Goal: Task Accomplishment & Management: Use online tool/utility

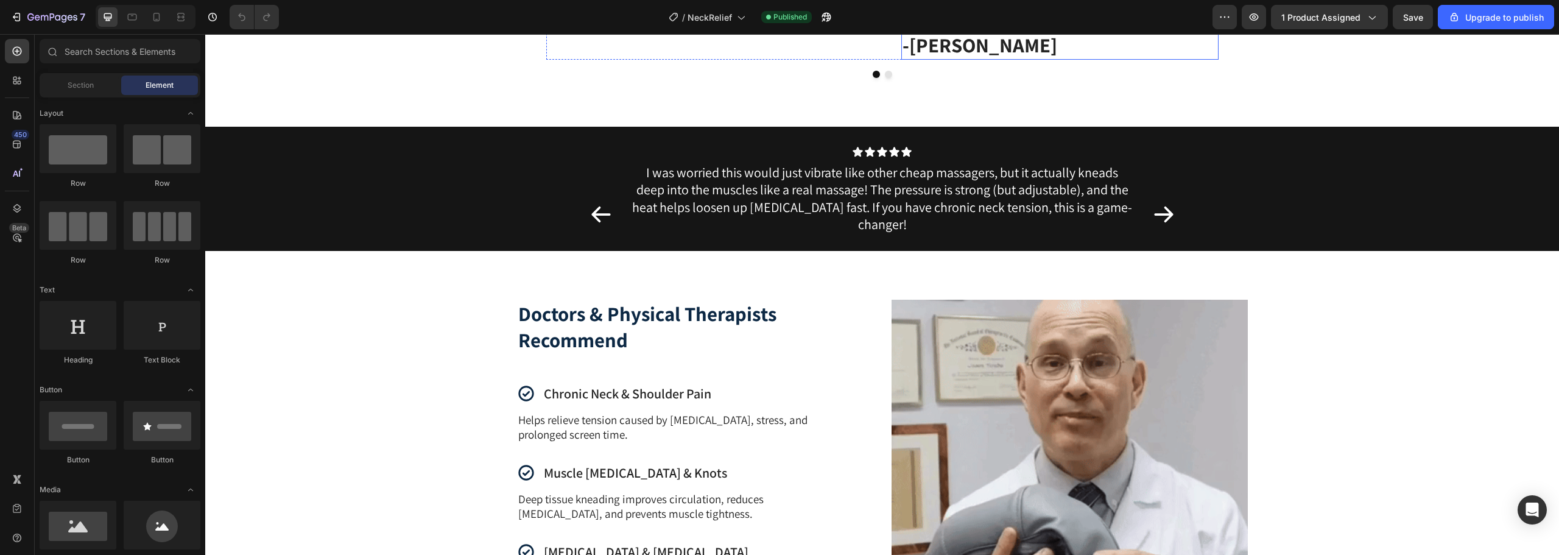
scroll to position [1218, 0]
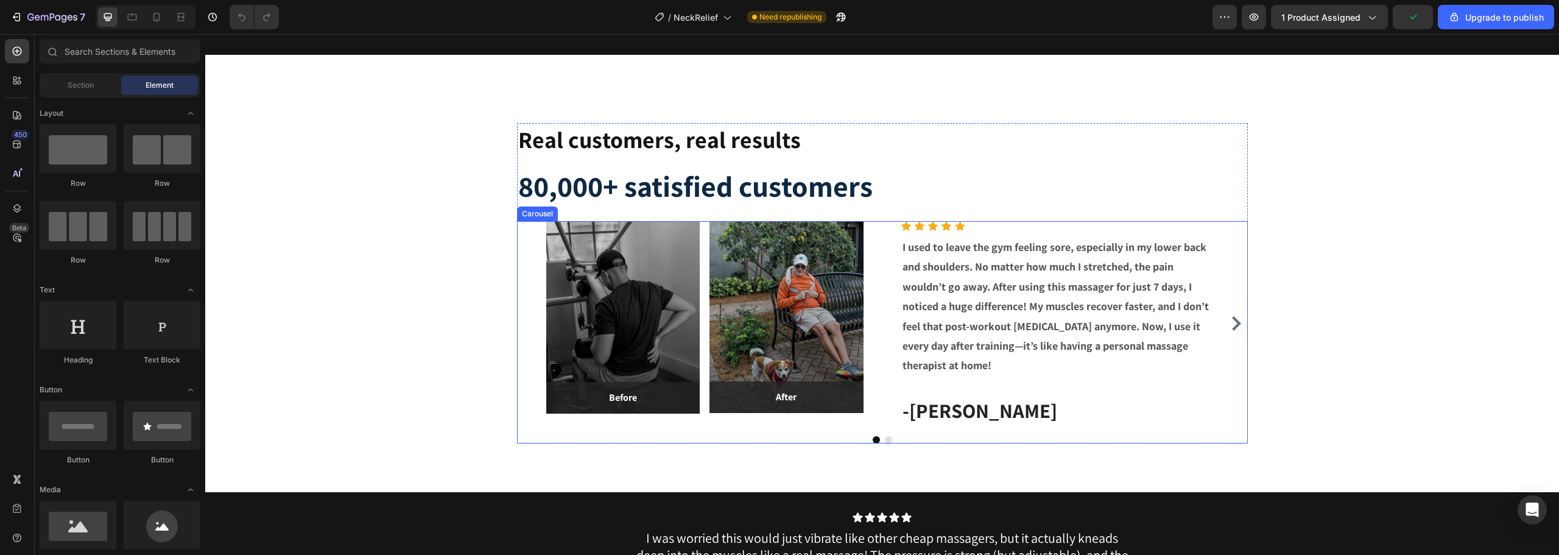
click at [1229, 323] on icon "Carousel Next Arrow" at bounding box center [1236, 323] width 15 height 15
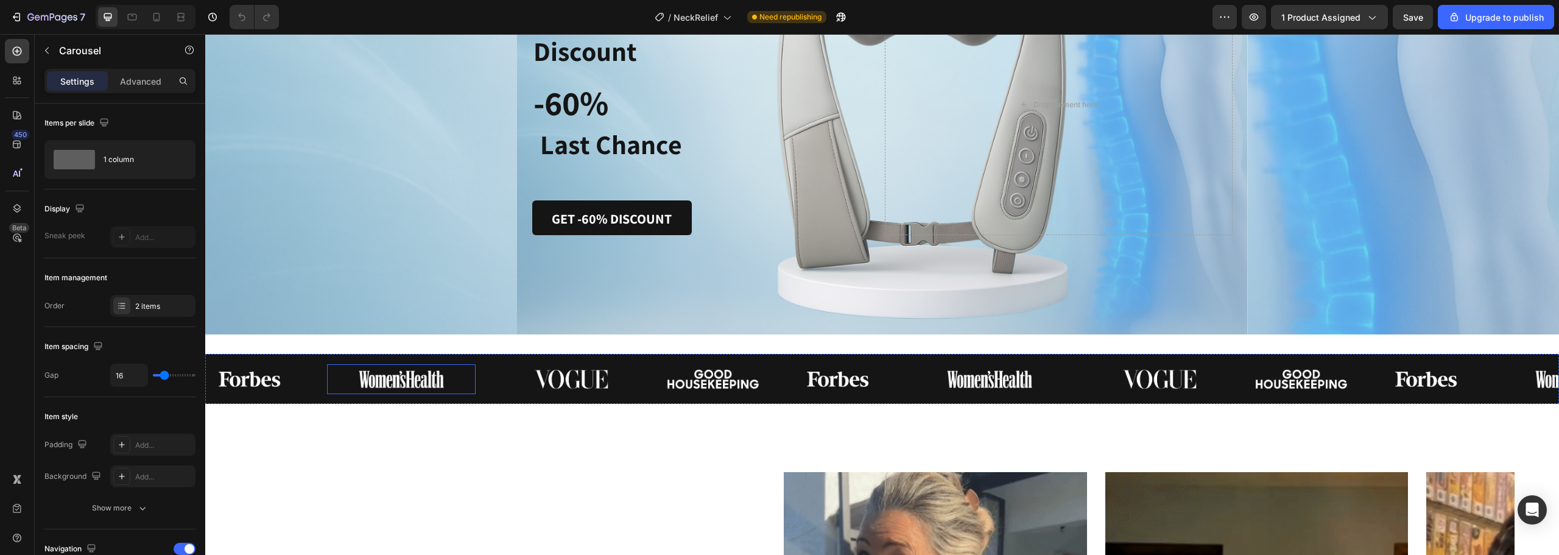
scroll to position [0, 0]
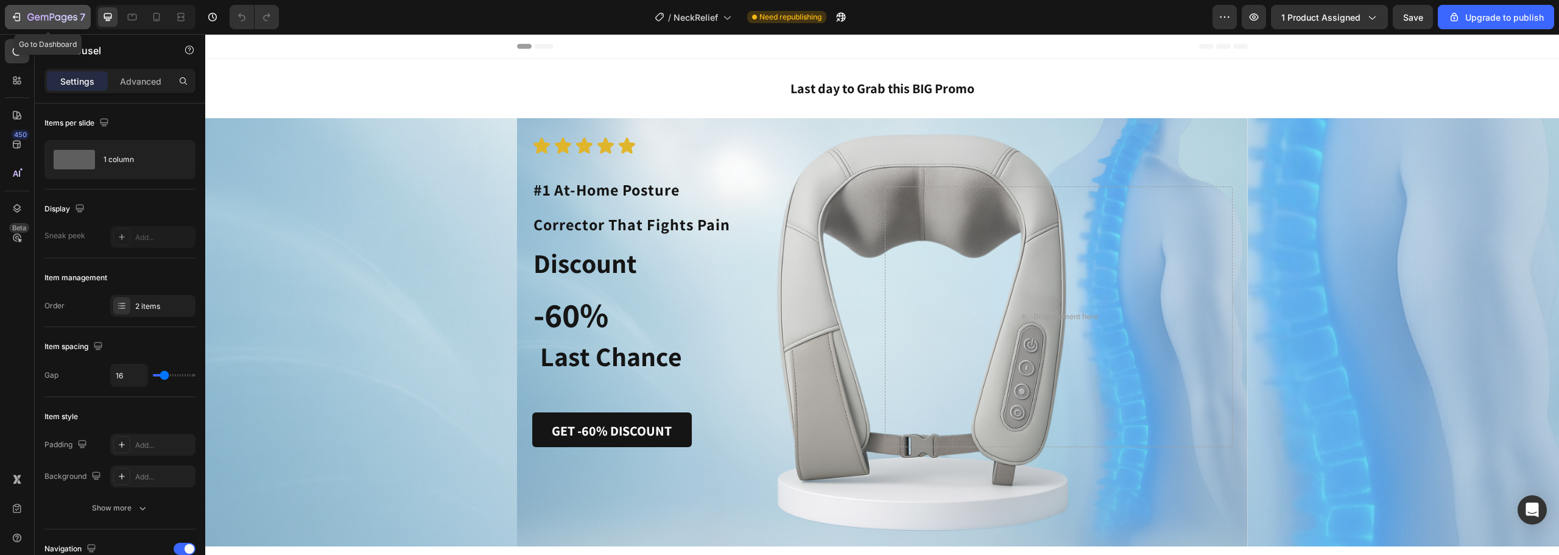
click at [21, 16] on icon "button" at bounding box center [16, 17] width 12 height 12
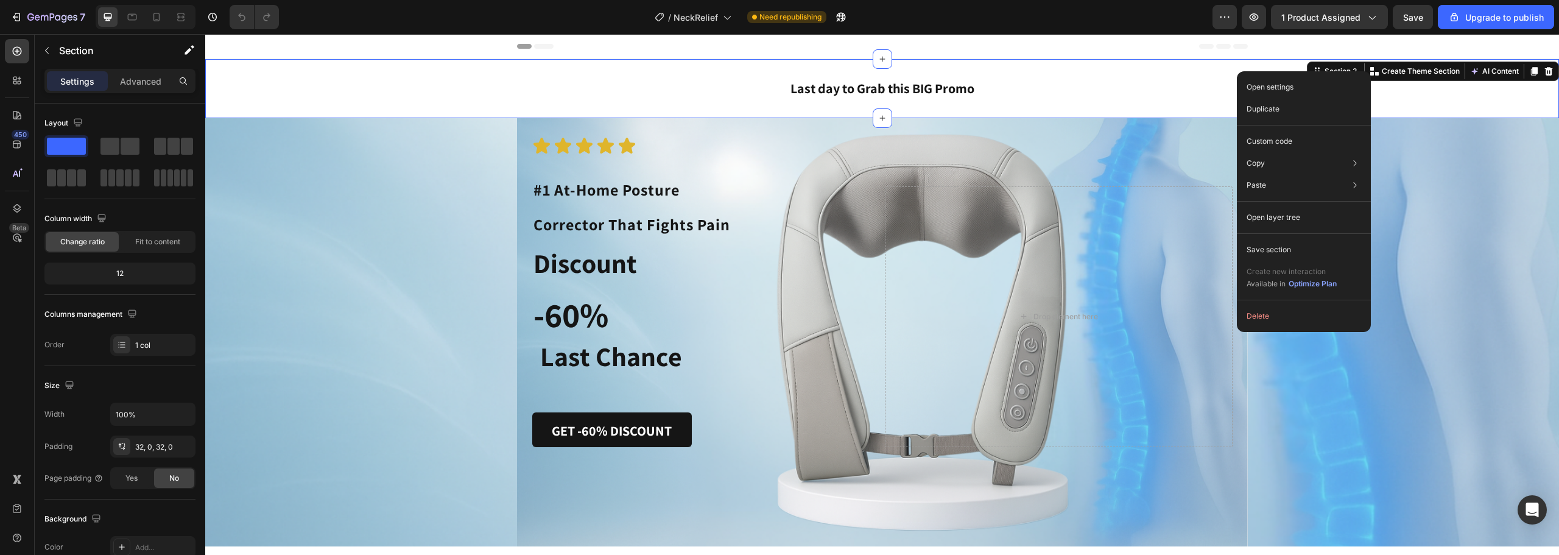
click at [1188, 68] on div "Last day to Grab this BIG Promo Heading Section 2 You can create reusable secti…" at bounding box center [882, 88] width 1354 height 59
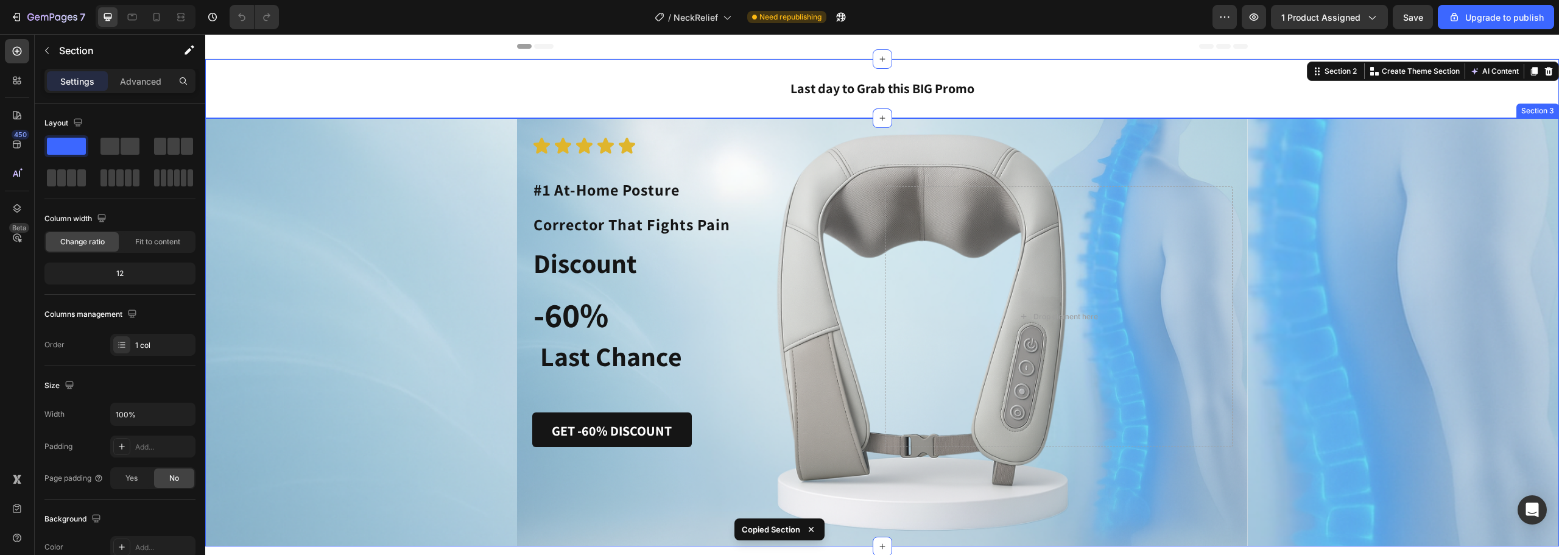
click at [1363, 149] on div "Icon Icon Icon Icon Icon Icon List #1 At-Home Posture Corrector That Fights Pai…" at bounding box center [882, 332] width 1354 height 429
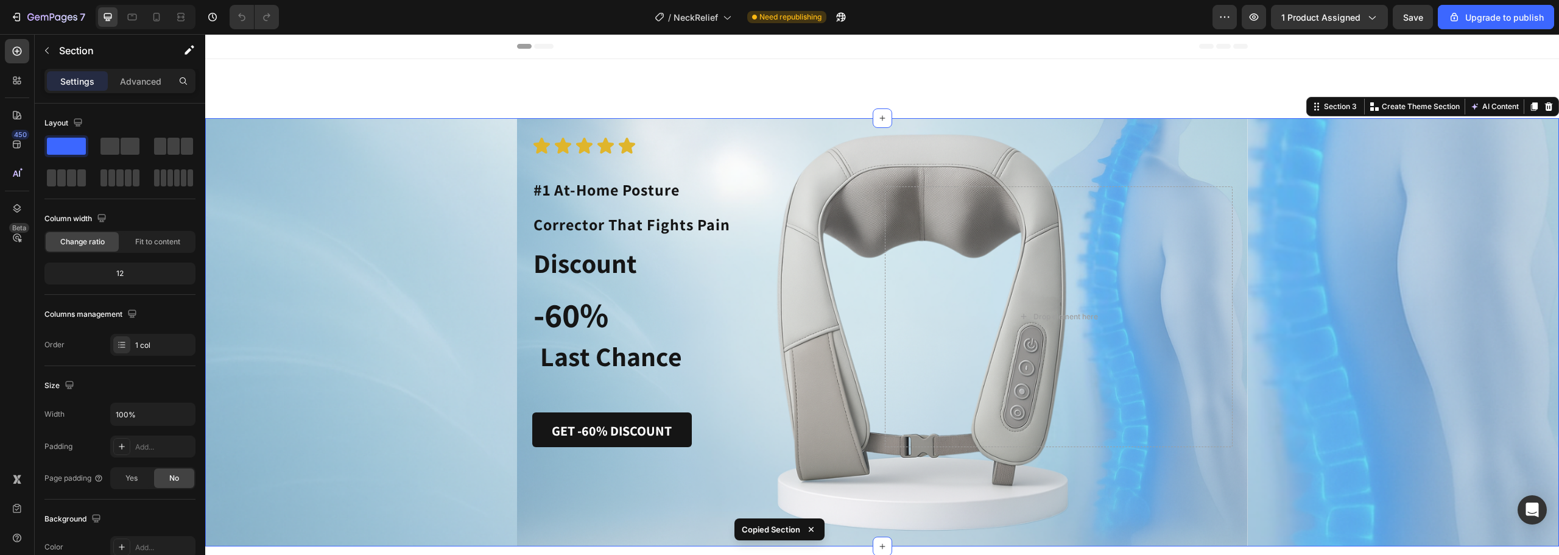
scroll to position [365, 0]
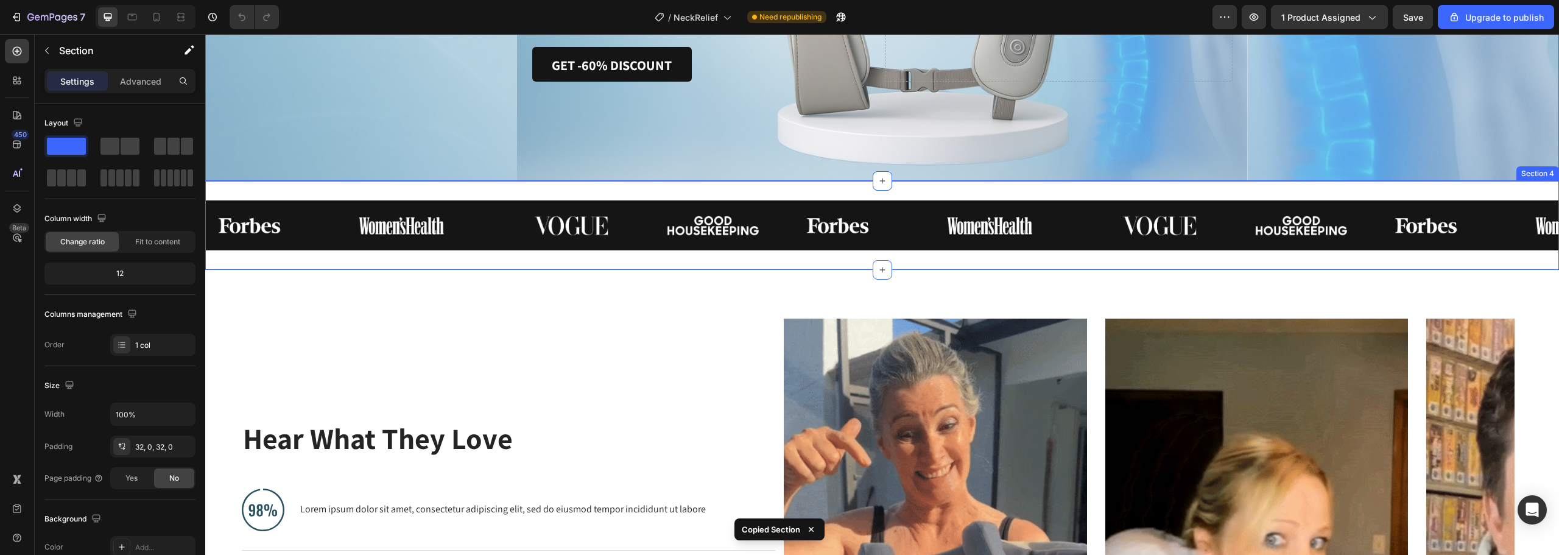
click at [1315, 187] on div "FREE SHIPPING Text 30 DAYS MONEY BACK GUARANTEE Text LIMITED TIME 50% OFF SALE …" at bounding box center [882, 225] width 1354 height 89
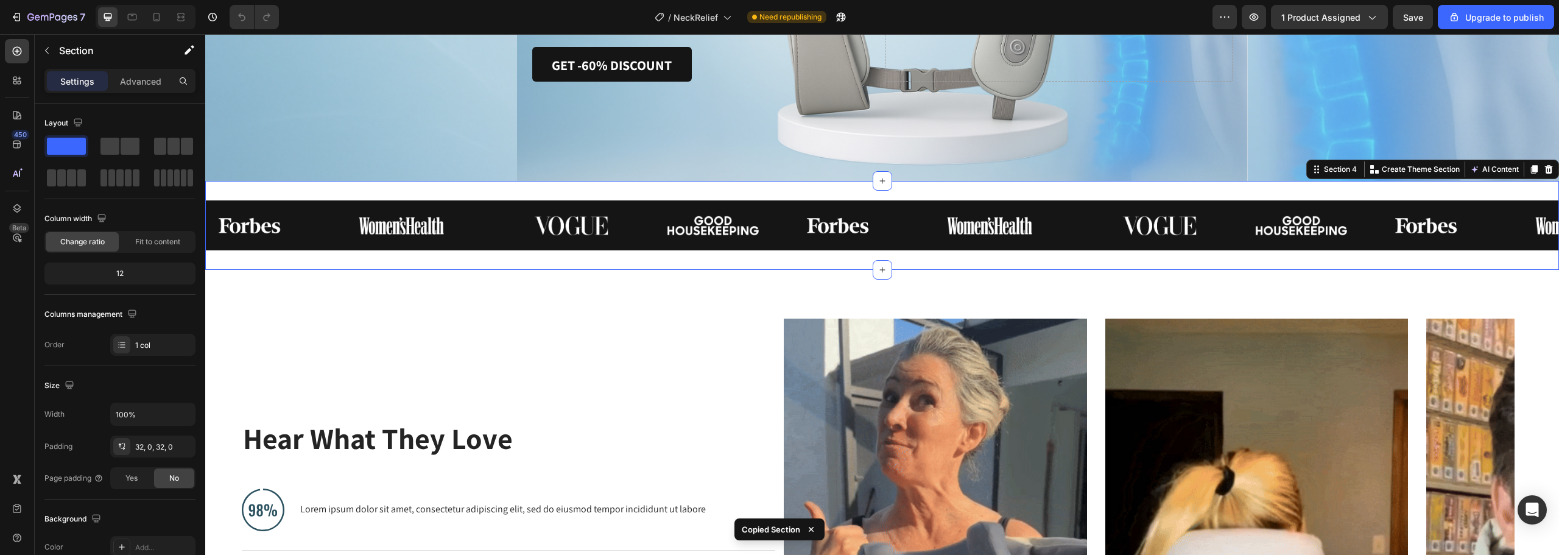
scroll to position [487, 0]
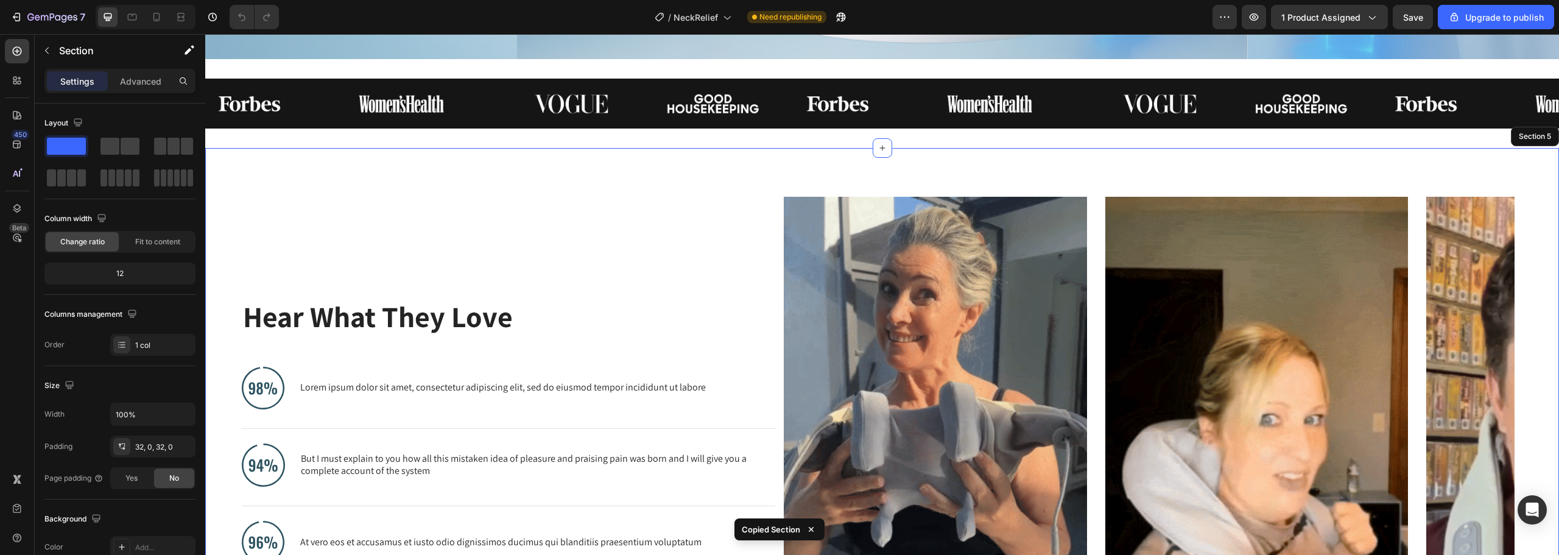
click at [1248, 164] on div "Hear What They Love Heading Image Lorem ipsum dolor sit amet, consectetur adipi…" at bounding box center [882, 432] width 1354 height 568
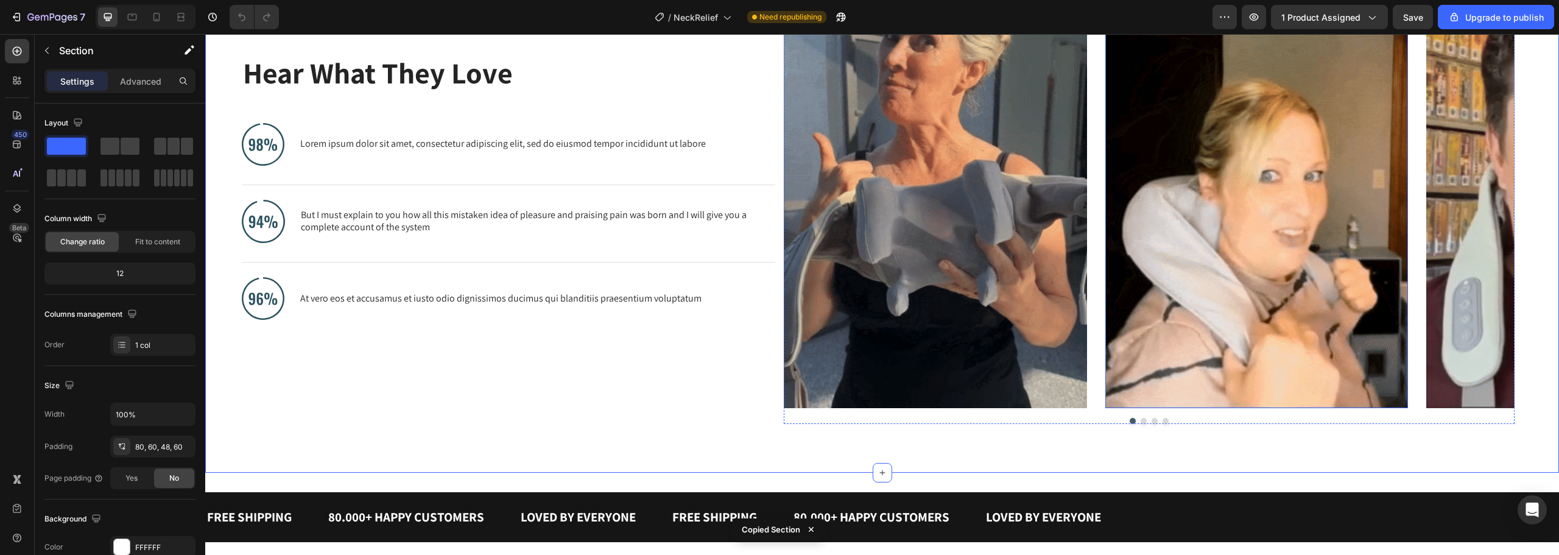
scroll to position [974, 0]
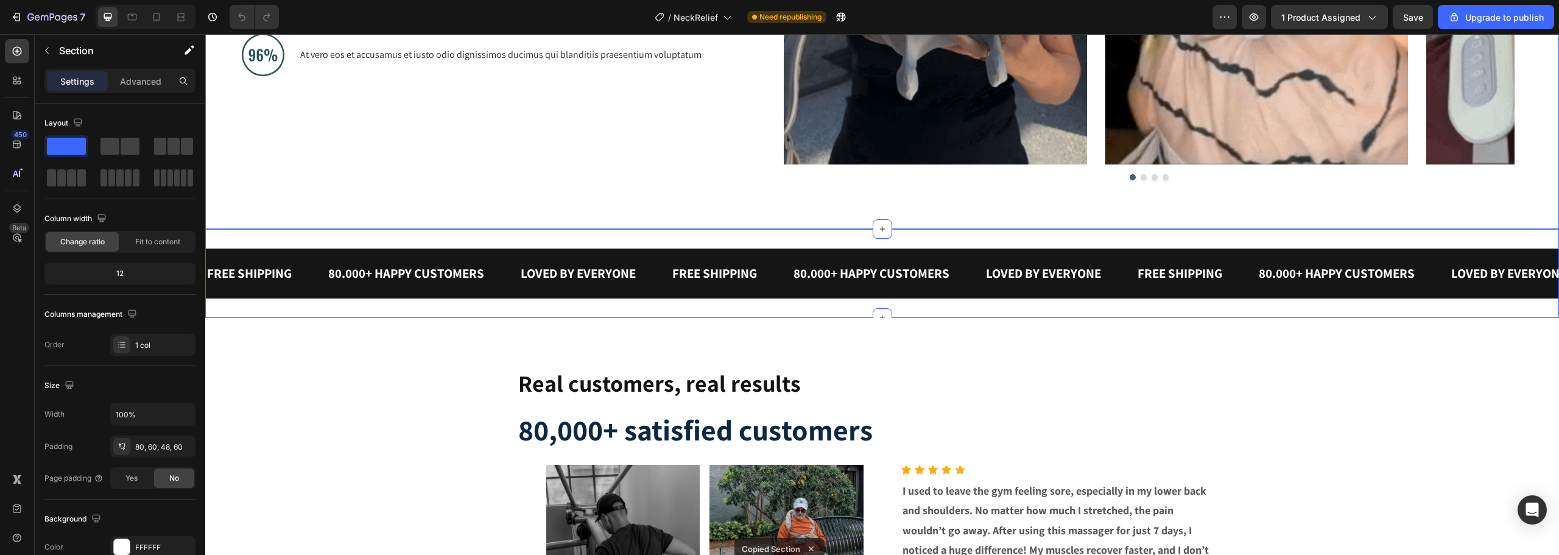
click at [1264, 245] on div "FREE SHIPPING Text 80.000+ HAPPY CUSTOMERS Text LOVED BY EVERYONE Text FREE SHI…" at bounding box center [882, 273] width 1354 height 89
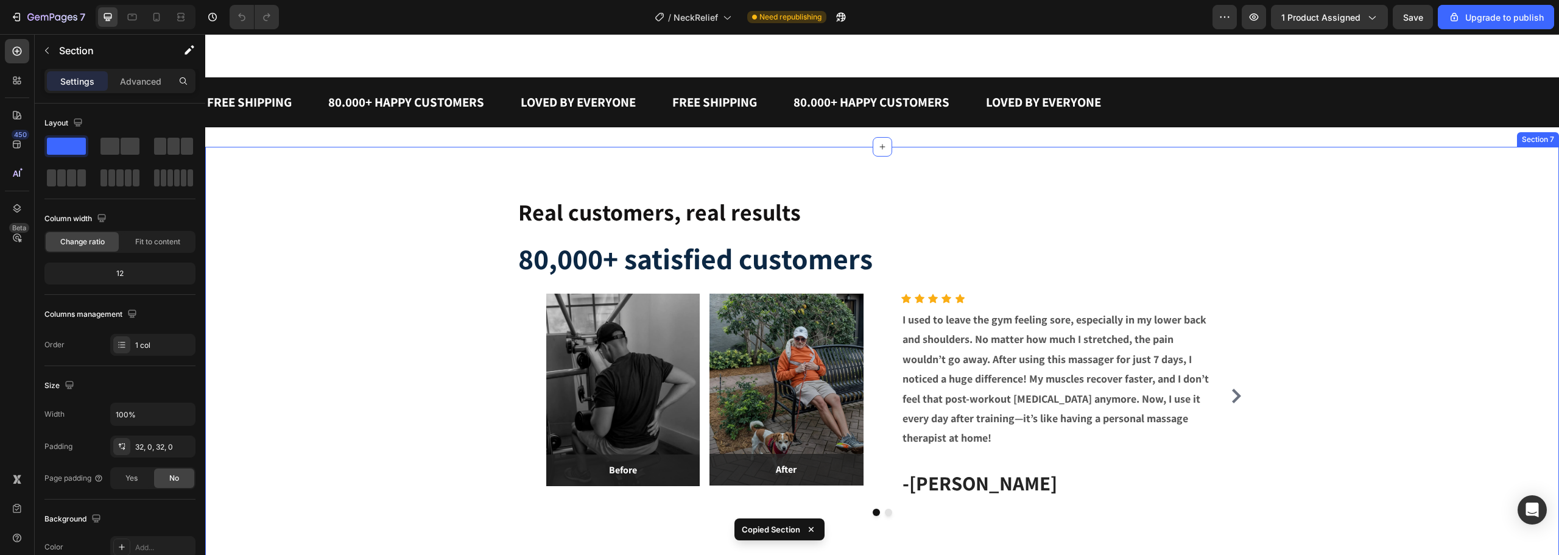
scroll to position [1096, 0]
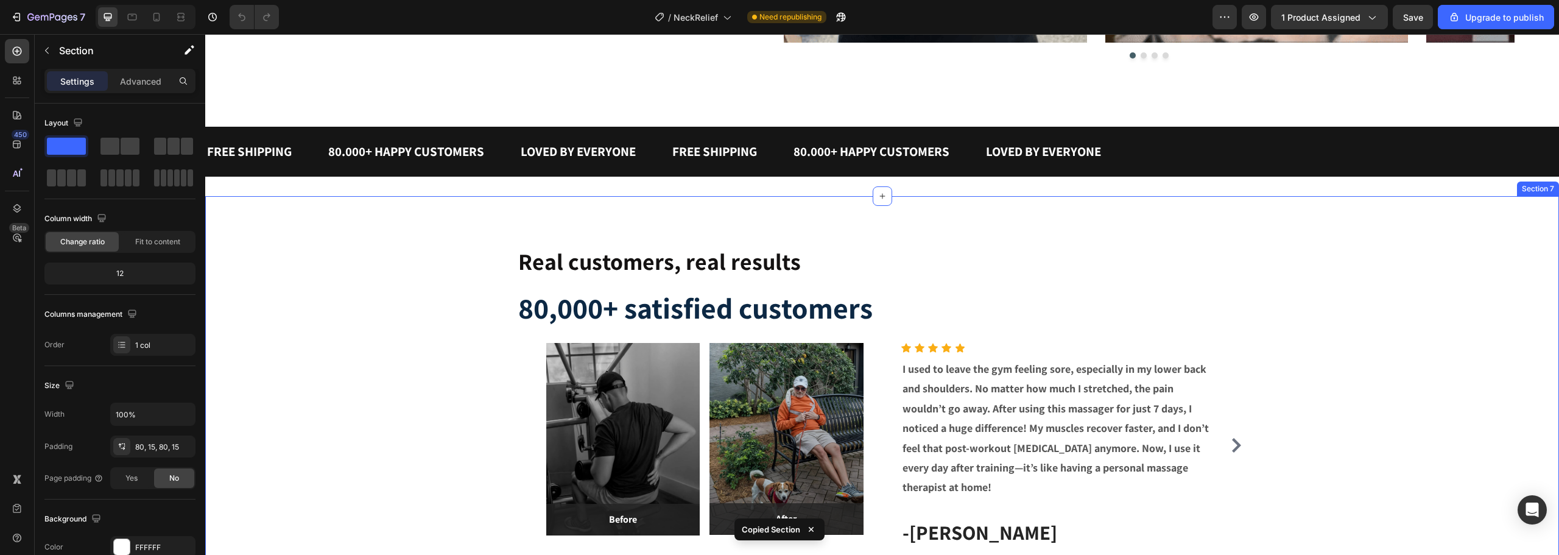
click at [1346, 292] on div "Real customers, real results Text Block 80,000+ satisfied customers Heading Ima…" at bounding box center [881, 405] width 1335 height 320
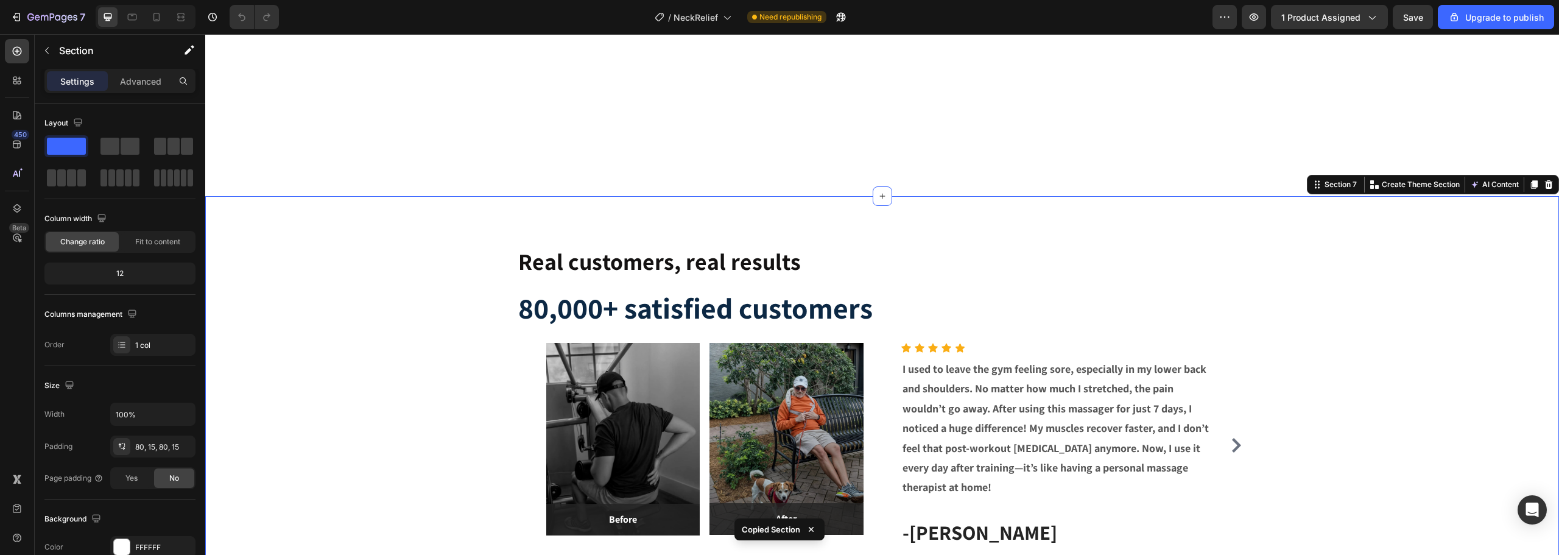
scroll to position [1583, 0]
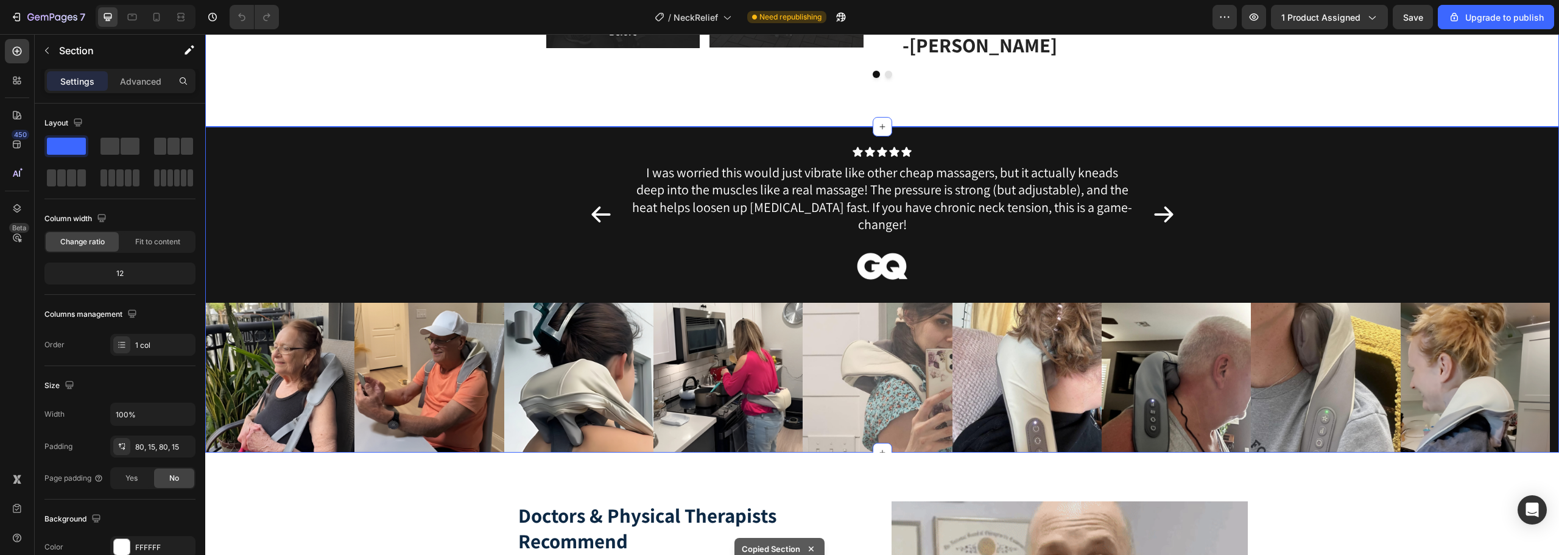
click at [1313, 149] on div "Icon Icon Icon Icon Icon Icon List I was worried this would just vibrate like o…" at bounding box center [882, 224] width 1354 height 157
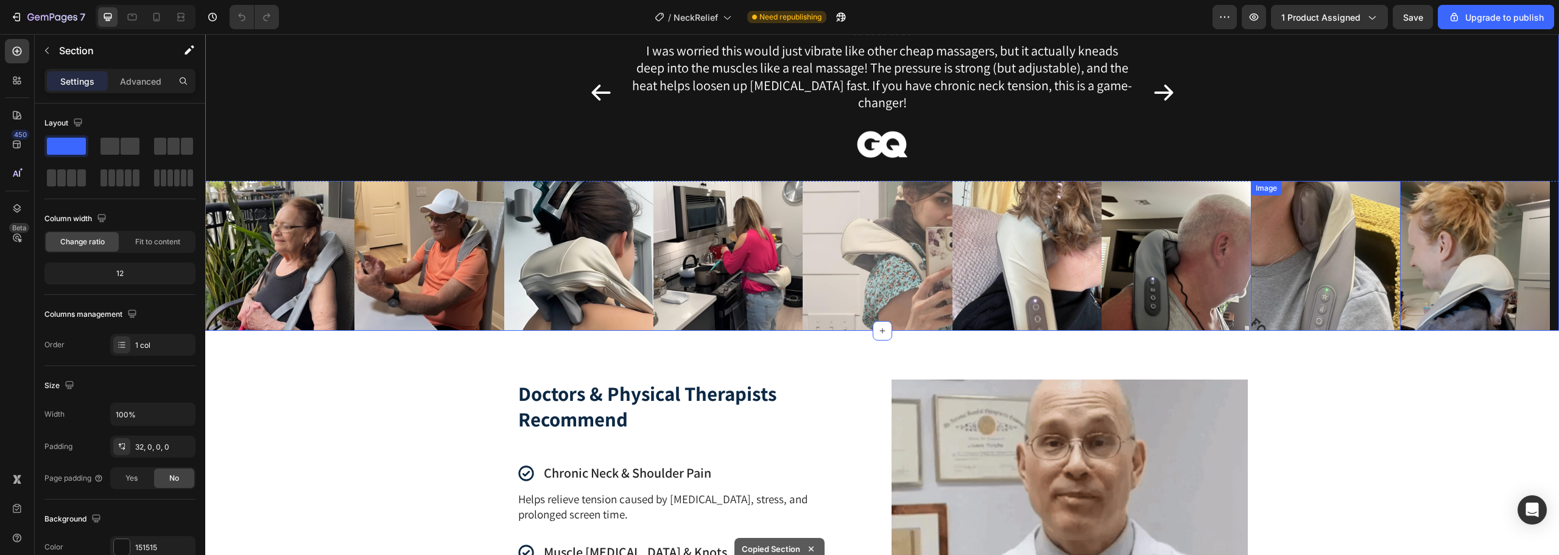
scroll to position [1948, 0]
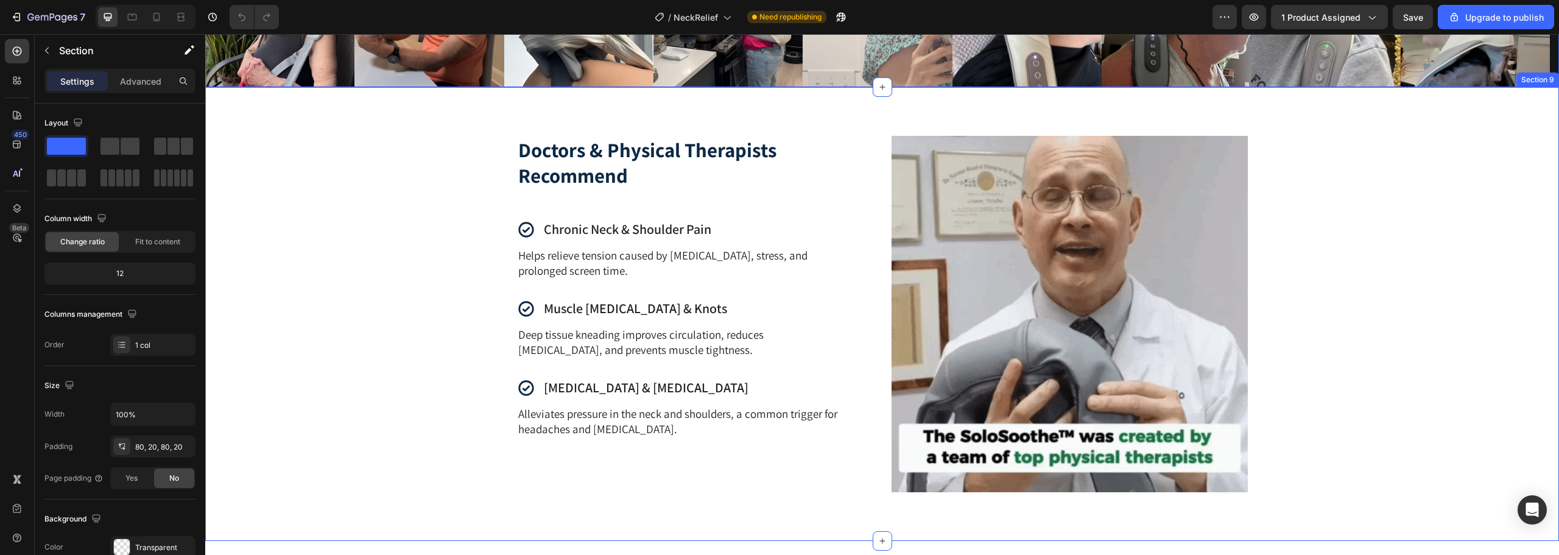
click at [1394, 142] on div "Doctors & Physical Therapists Recommend Heading Icon Chronic Neck & Shoulder Pa…" at bounding box center [881, 314] width 1329 height 356
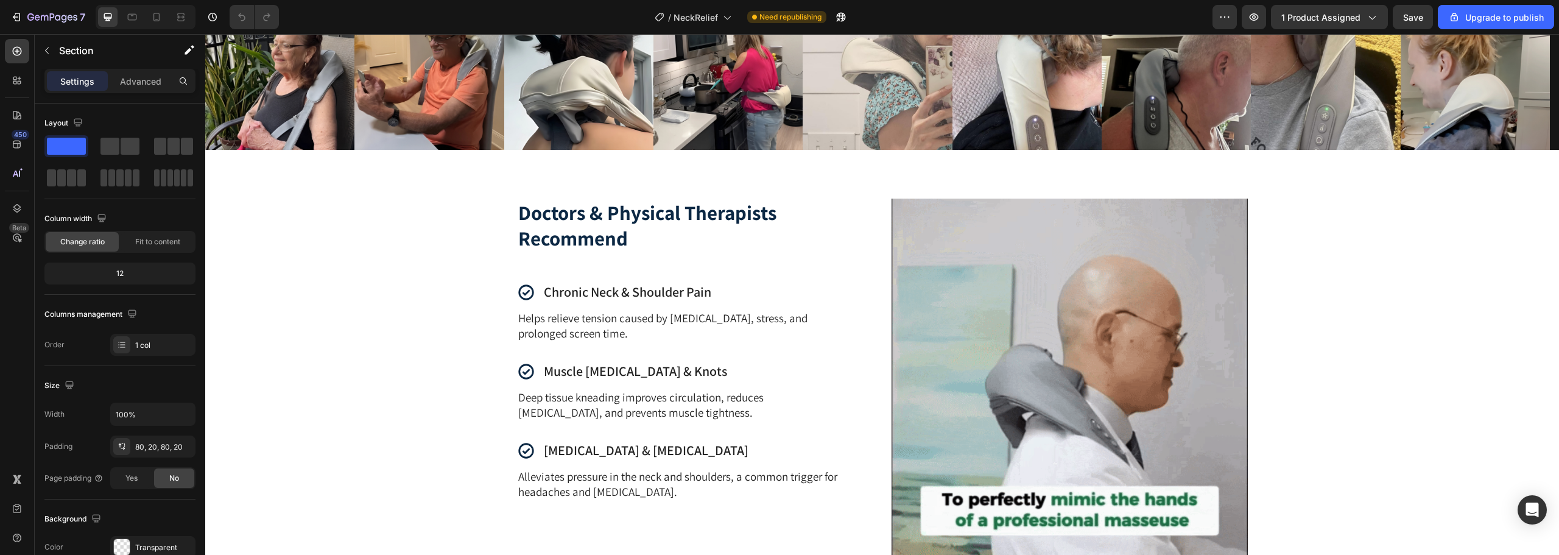
scroll to position [2182, 0]
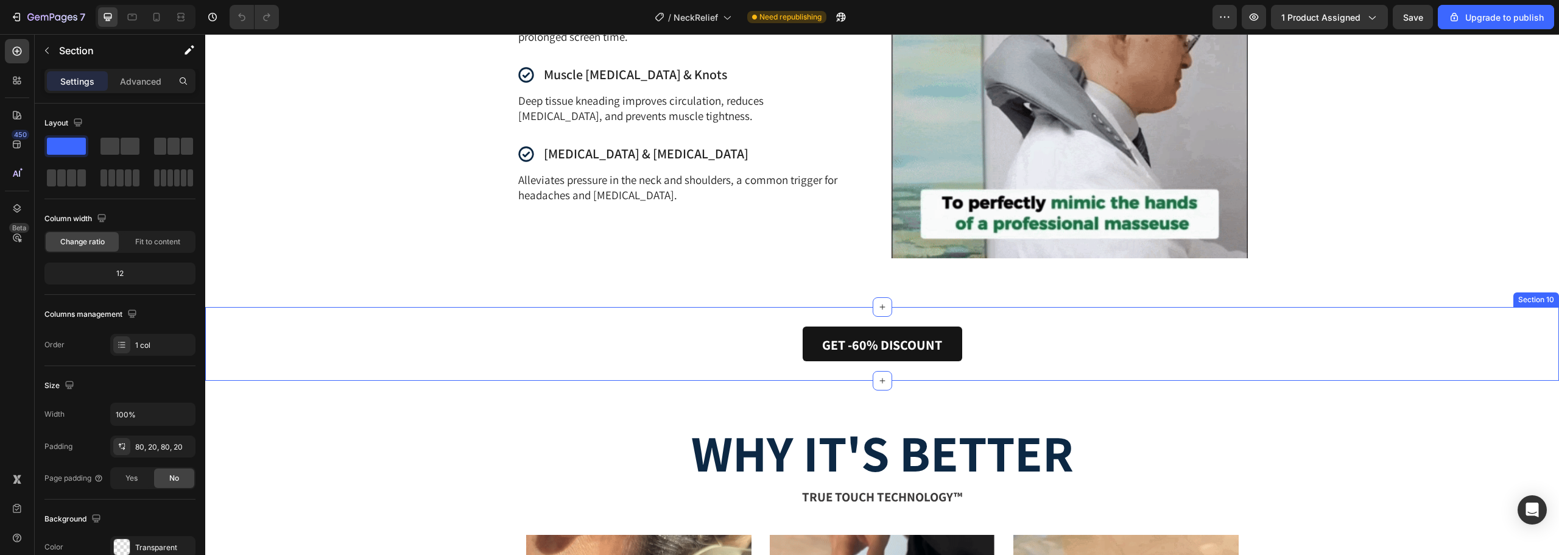
click at [1023, 318] on div "GET -60% DISCOUNT Button Section 10" at bounding box center [882, 344] width 1354 height 74
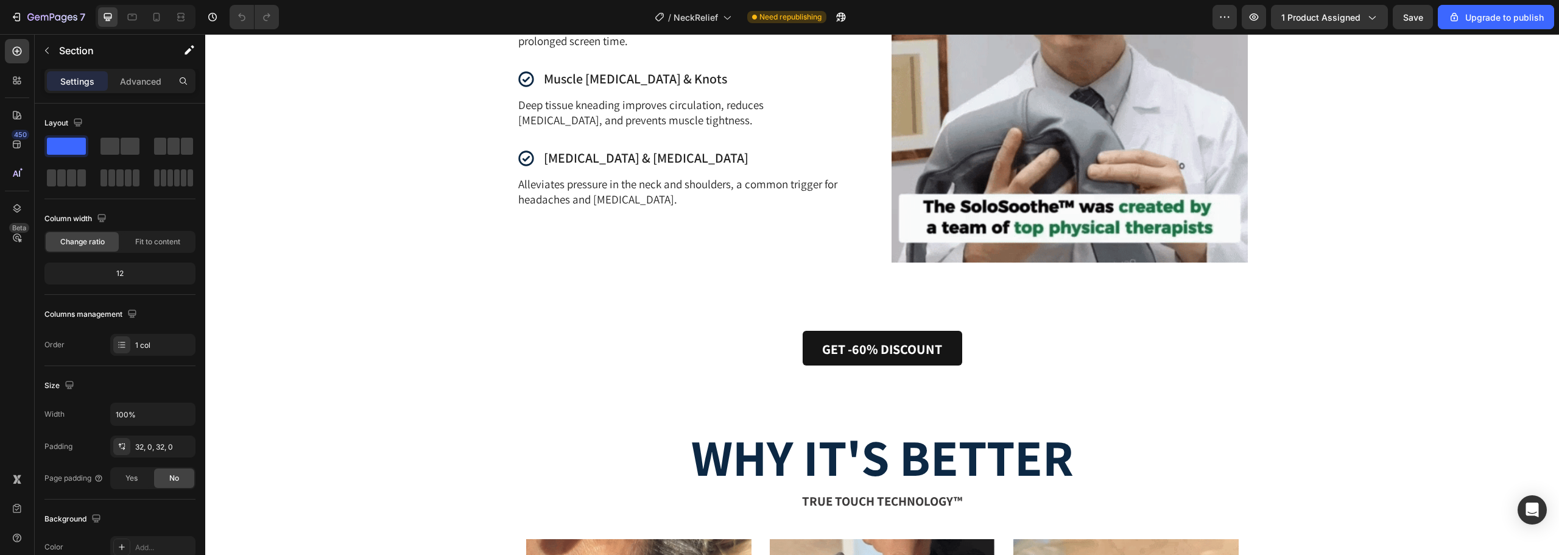
scroll to position [2299, 0]
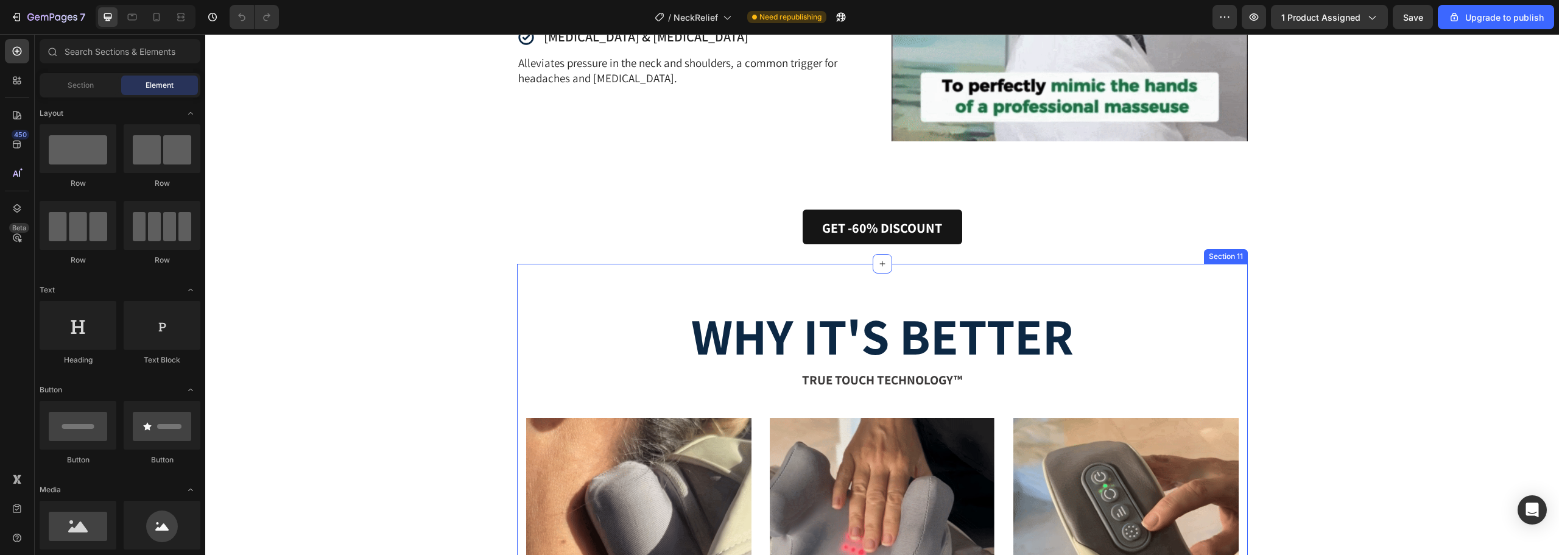
click at [1152, 356] on div "why it's better Heading True Touch Technology™ Text Block Row Image Deep tissue…" at bounding box center [882, 525] width 712 height 426
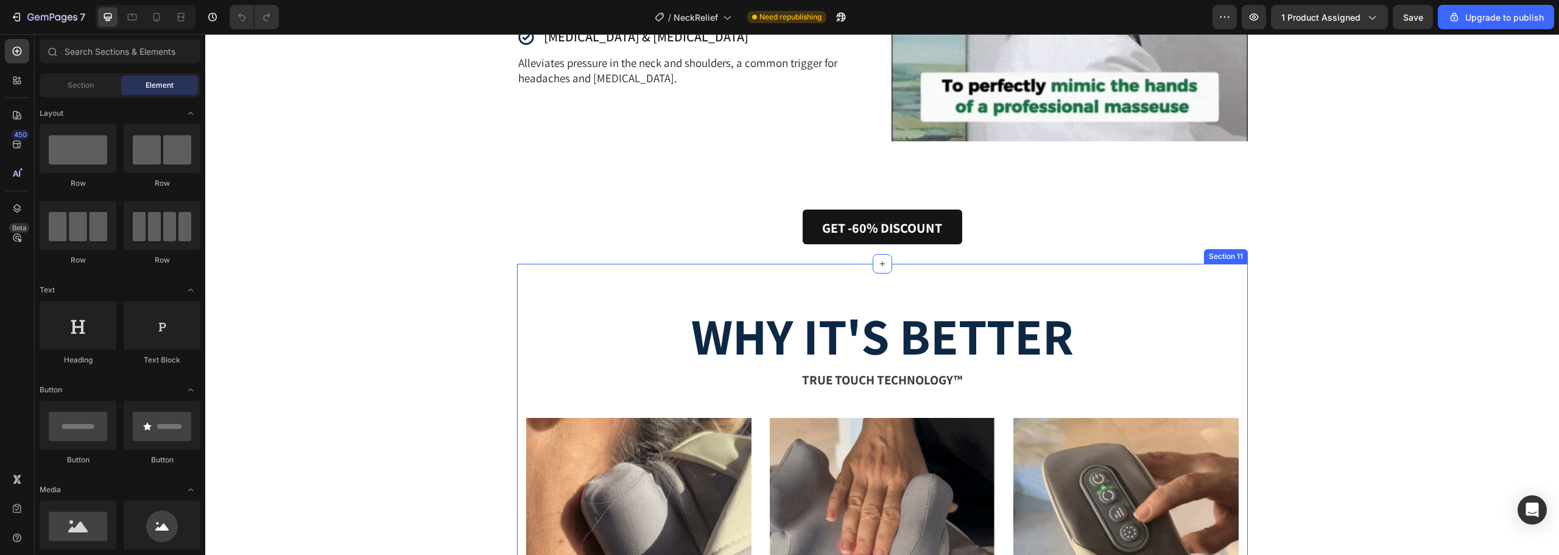
click at [1183, 343] on div "why it's better Heading True Touch Technology™ Text Block Row Image Deep tissue…" at bounding box center [882, 525] width 712 height 426
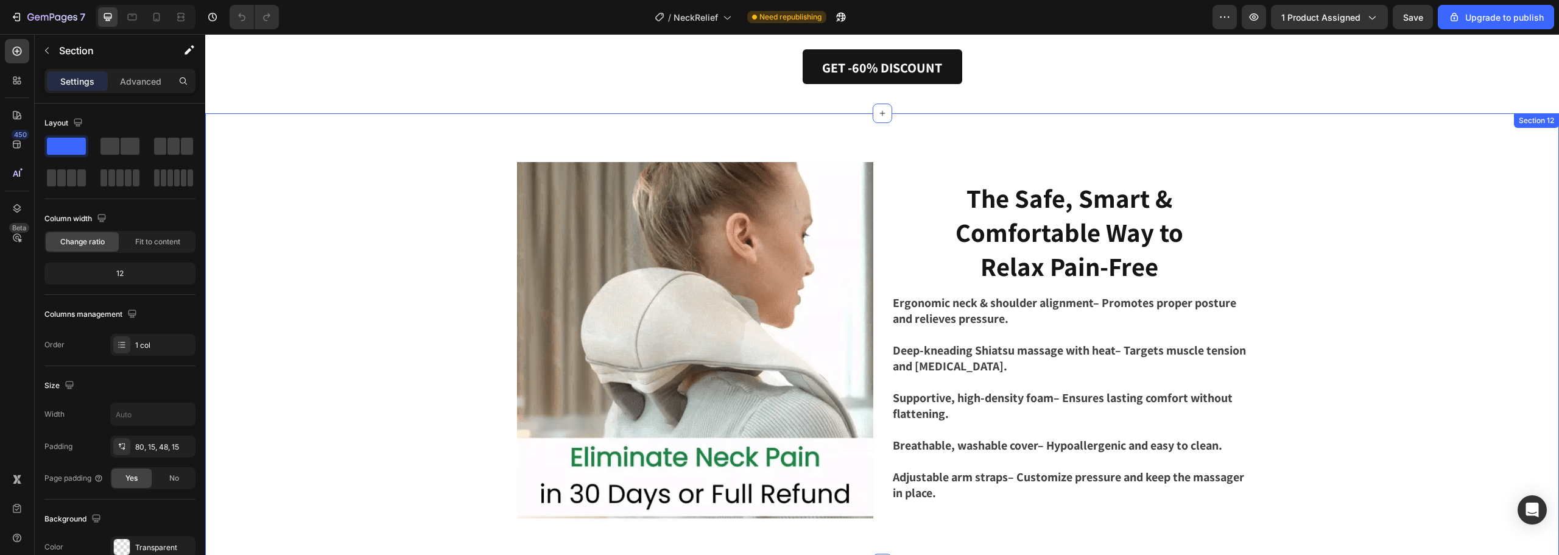
scroll to position [2908, 0]
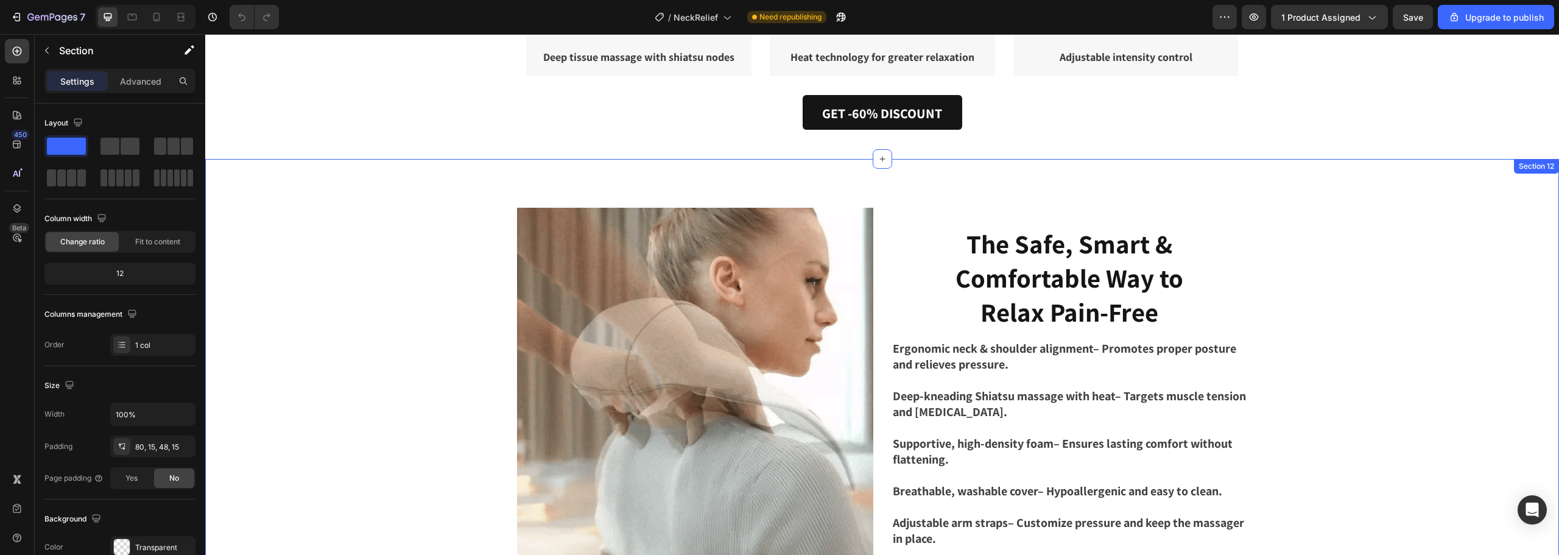
click at [1349, 288] on div "Image Row The Safe, Smart & Comfortable Way to Relax Pain-Free Heading Row Ergo…" at bounding box center [881, 394] width 1335 height 372
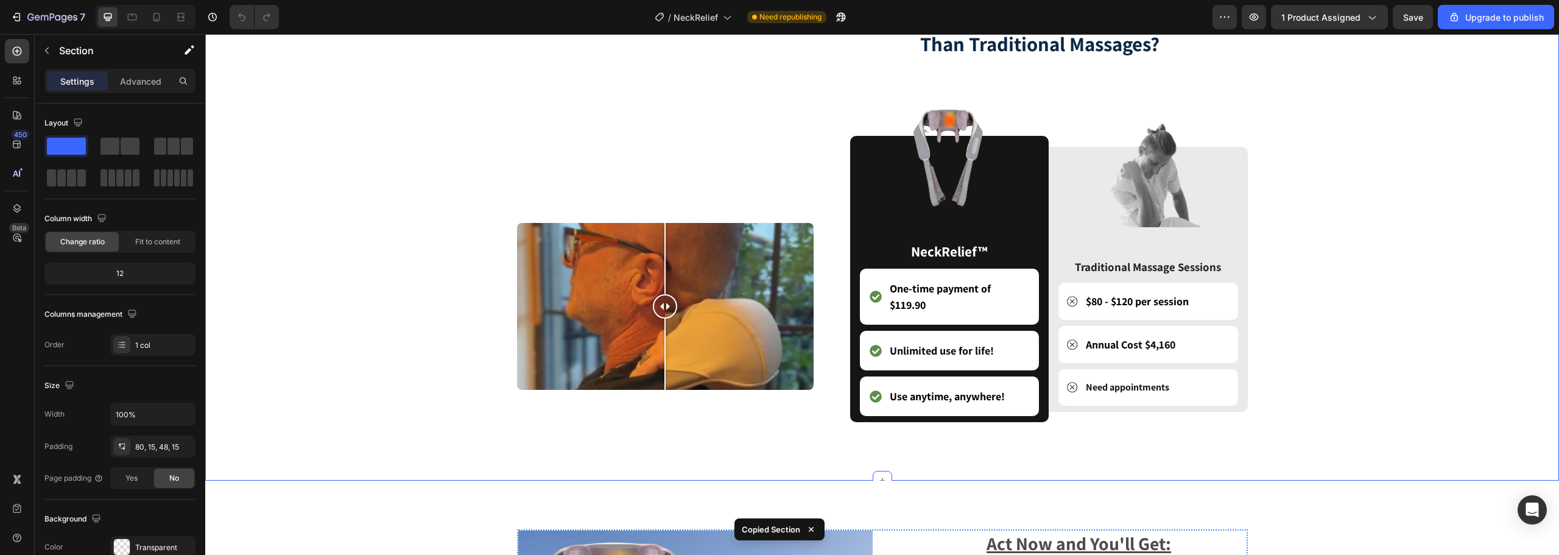
scroll to position [3395, 0]
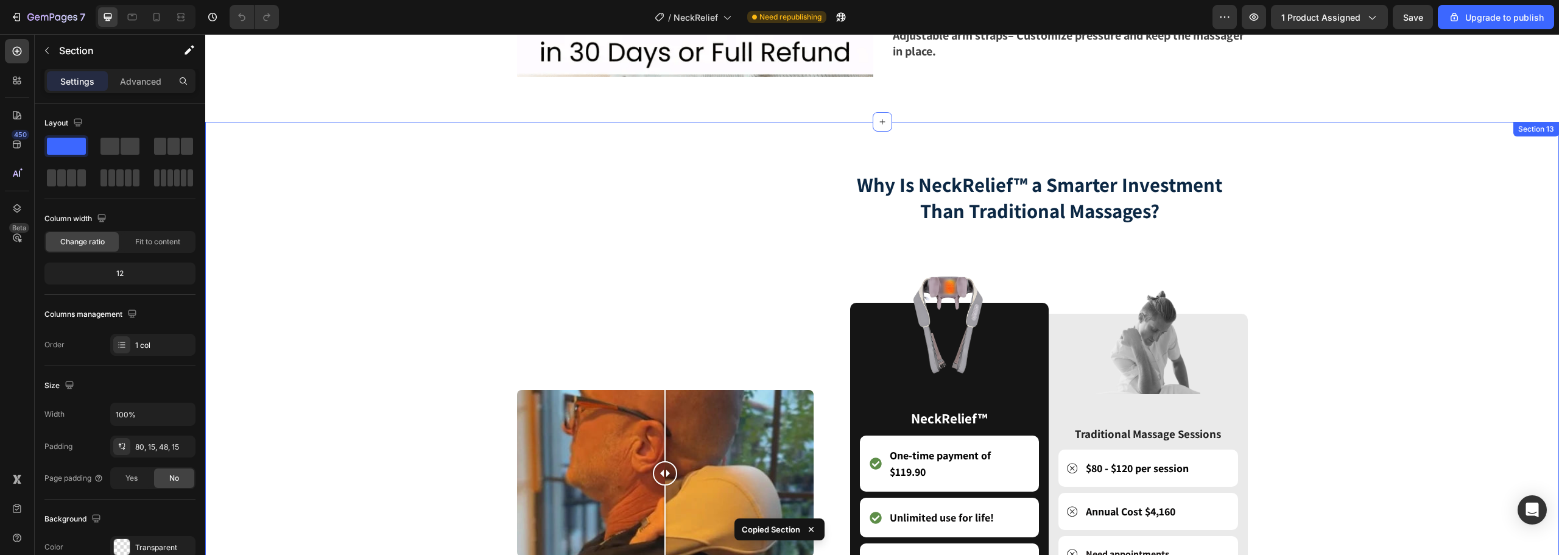
click at [1346, 295] on div "Image Comparison Why Is NeckRelief™ a Smarter Investment Than Traditional Massa…" at bounding box center [881, 394] width 1335 height 448
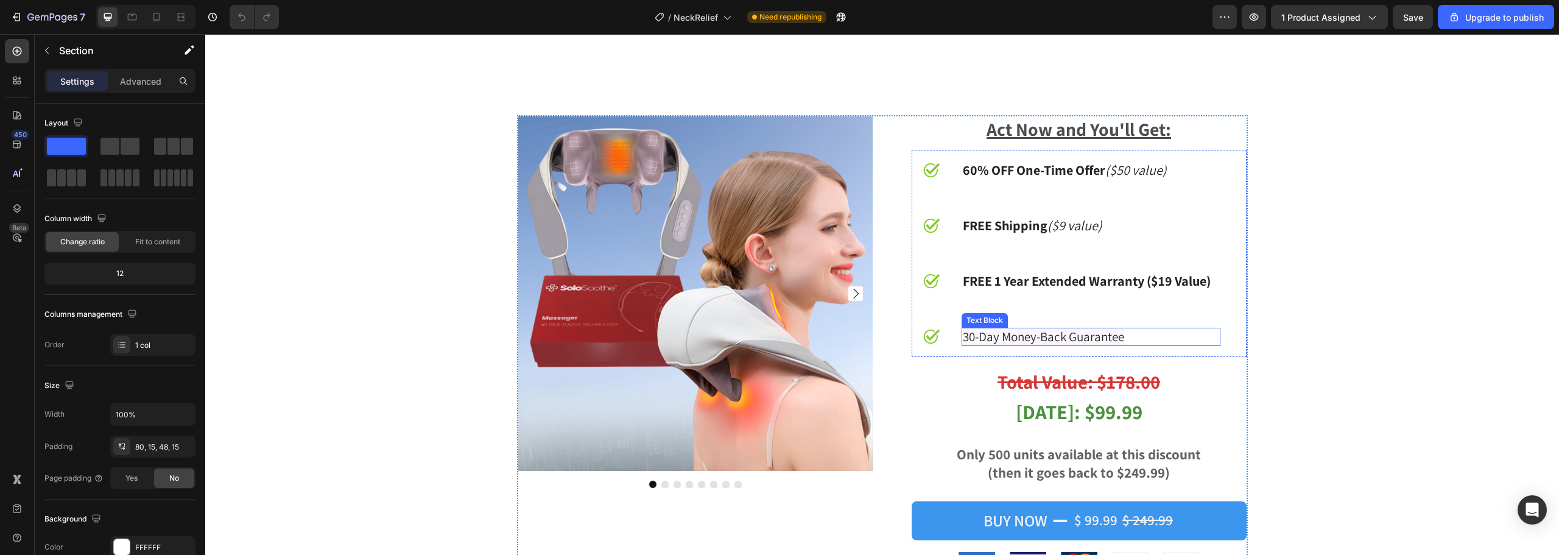
scroll to position [3882, 0]
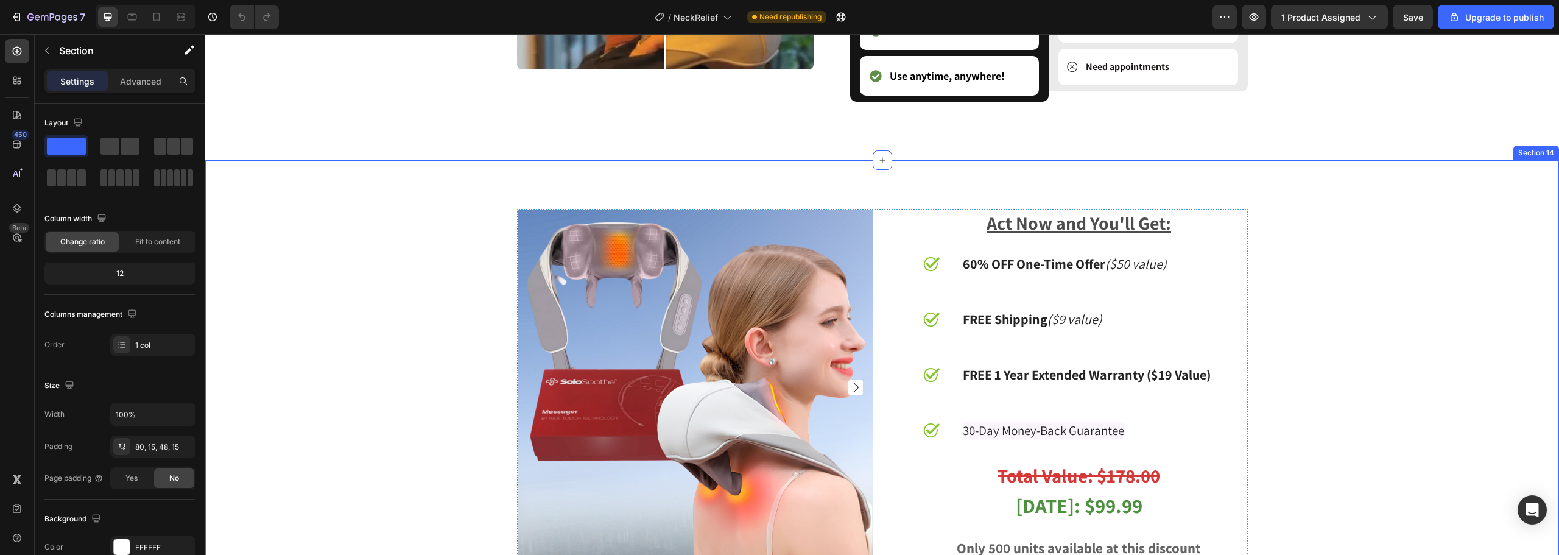
click at [1458, 272] on div "Product Images Act Now and You'll Get: Text Block Image 60% OFF One-Time Offer …" at bounding box center [881, 482] width 1335 height 547
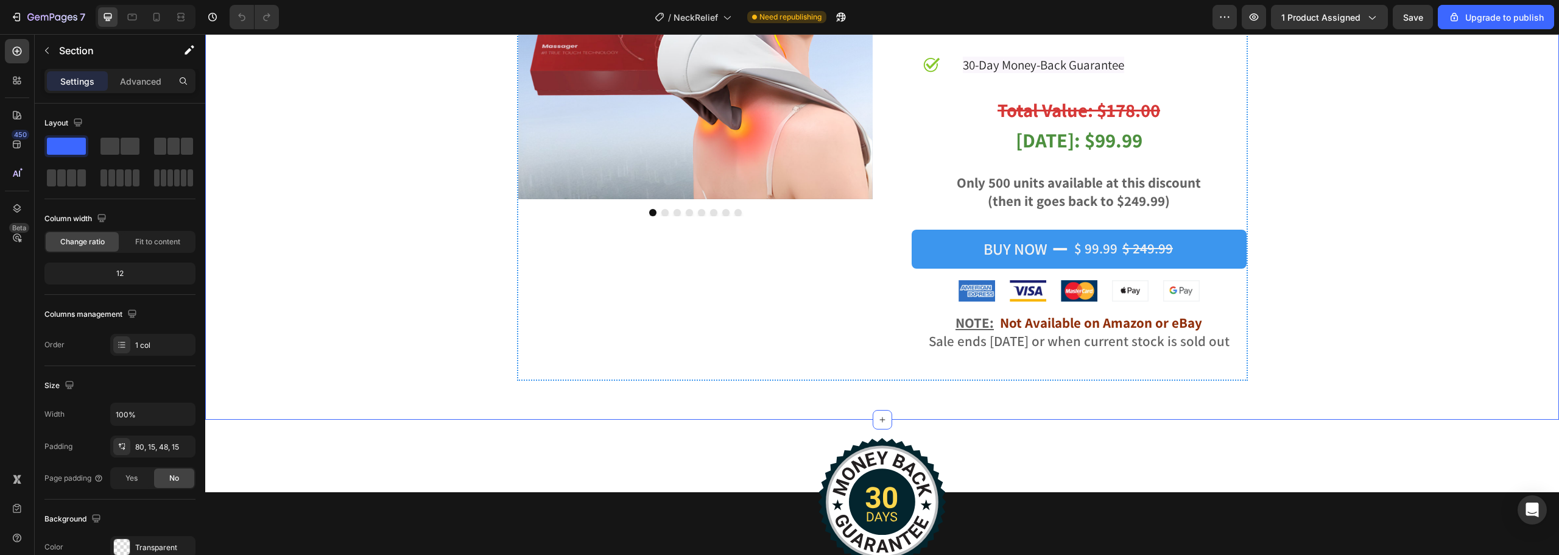
scroll to position [4491, 0]
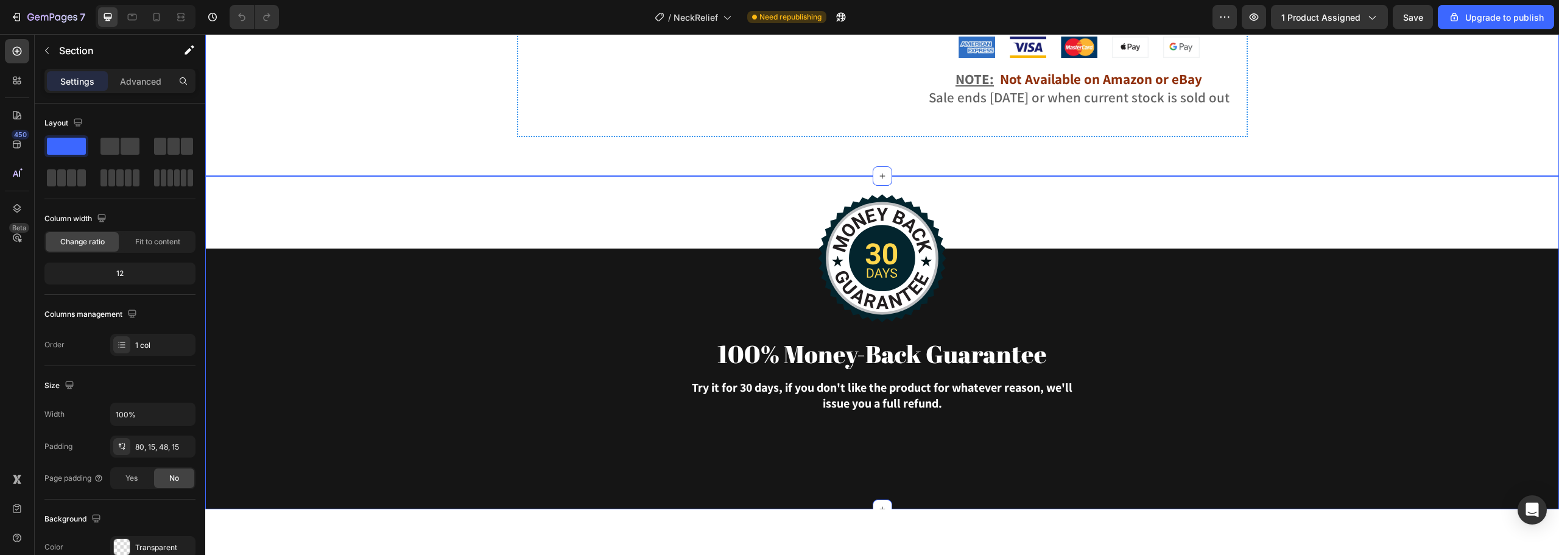
click at [1319, 218] on div "Image 100% Money-Back Guarantee Heading Try it for 30 days, if you don't like t…" at bounding box center [882, 342] width 1354 height 333
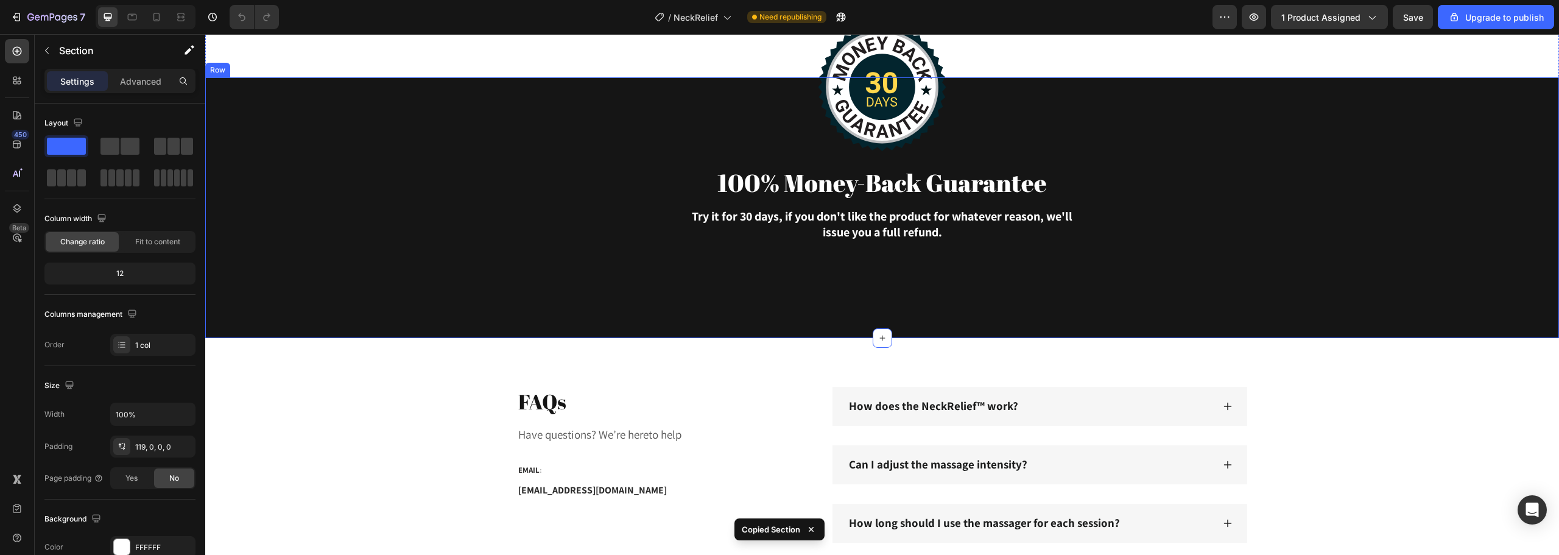
scroll to position [4735, 0]
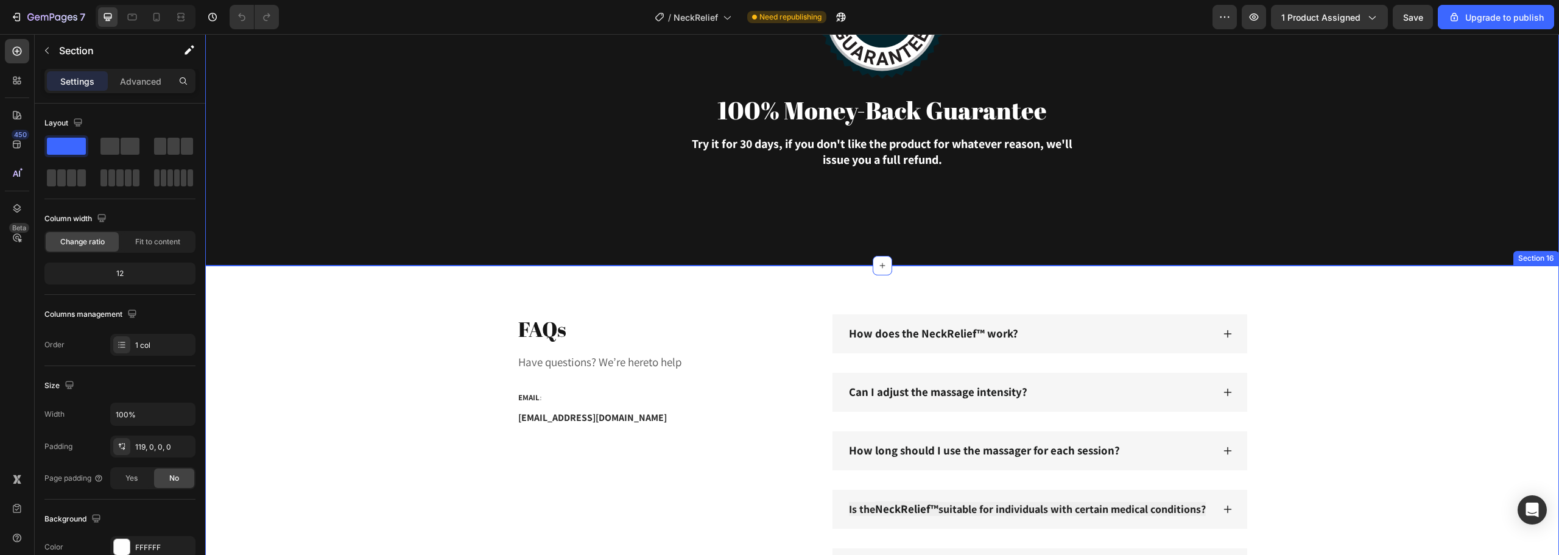
click at [1374, 295] on div "FAQs Heading Have questions? We’re hereto help Text block EMAIL : Text block [E…" at bounding box center [882, 450] width 1354 height 370
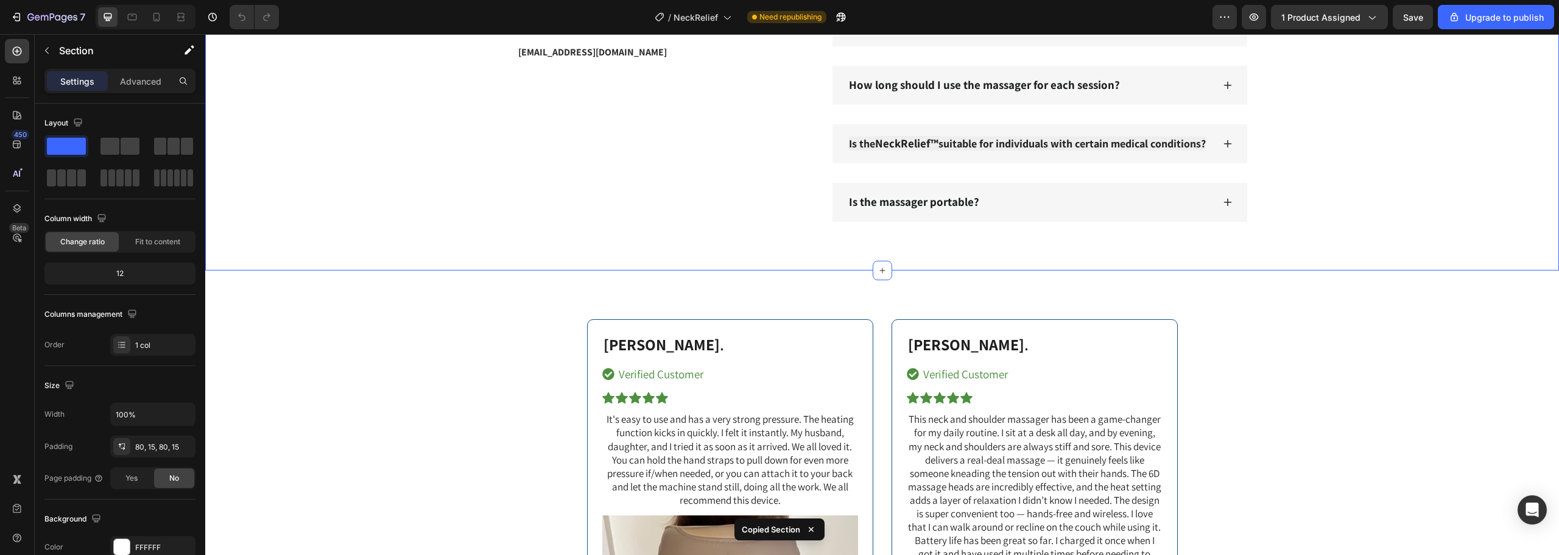
scroll to position [5222, 0]
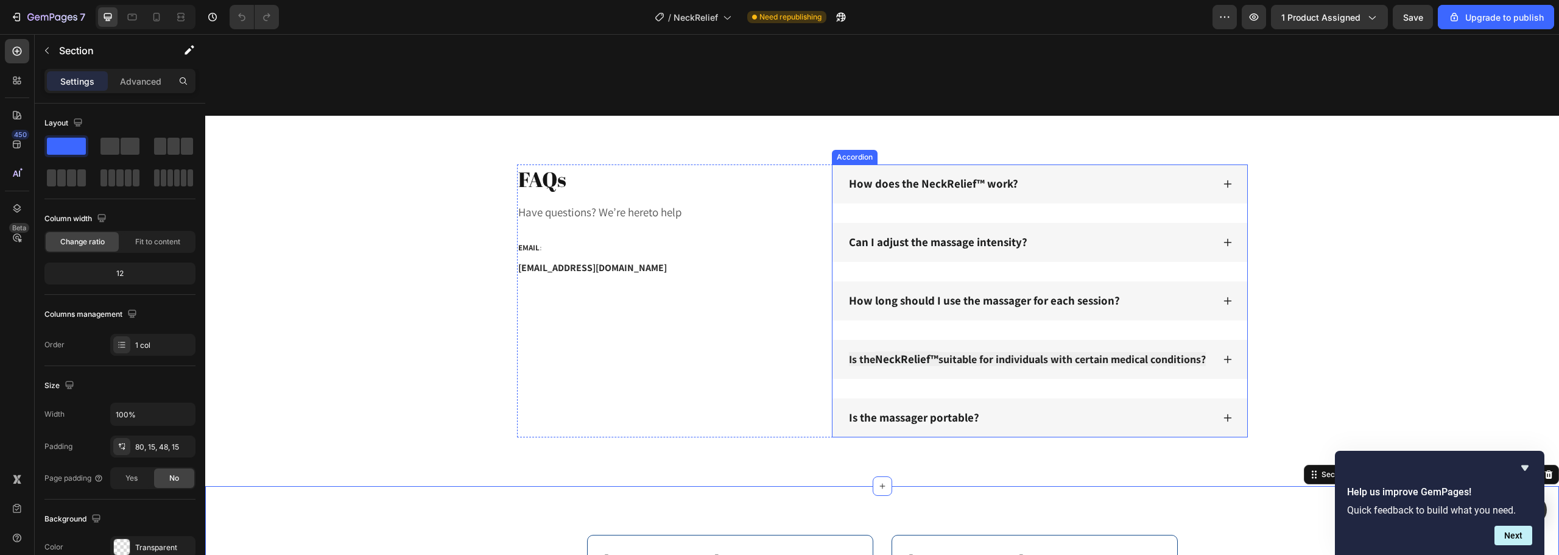
scroll to position [4668, 0]
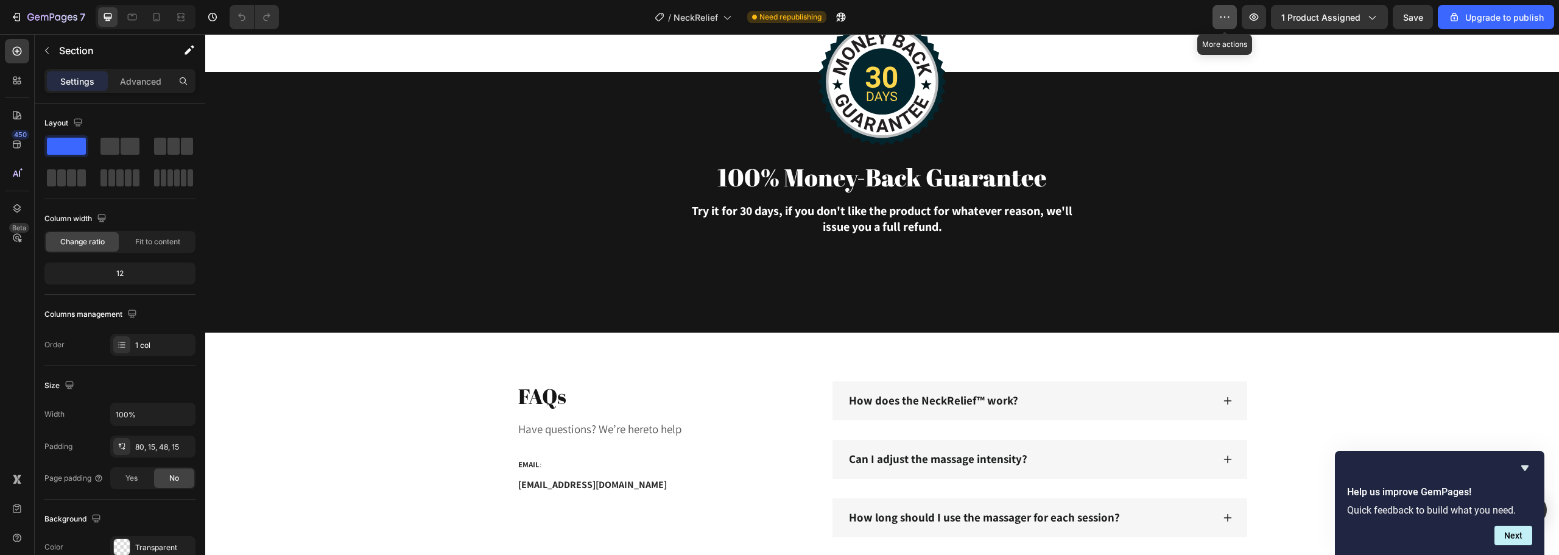
click at [1226, 10] on button "button" at bounding box center [1224, 17] width 24 height 24
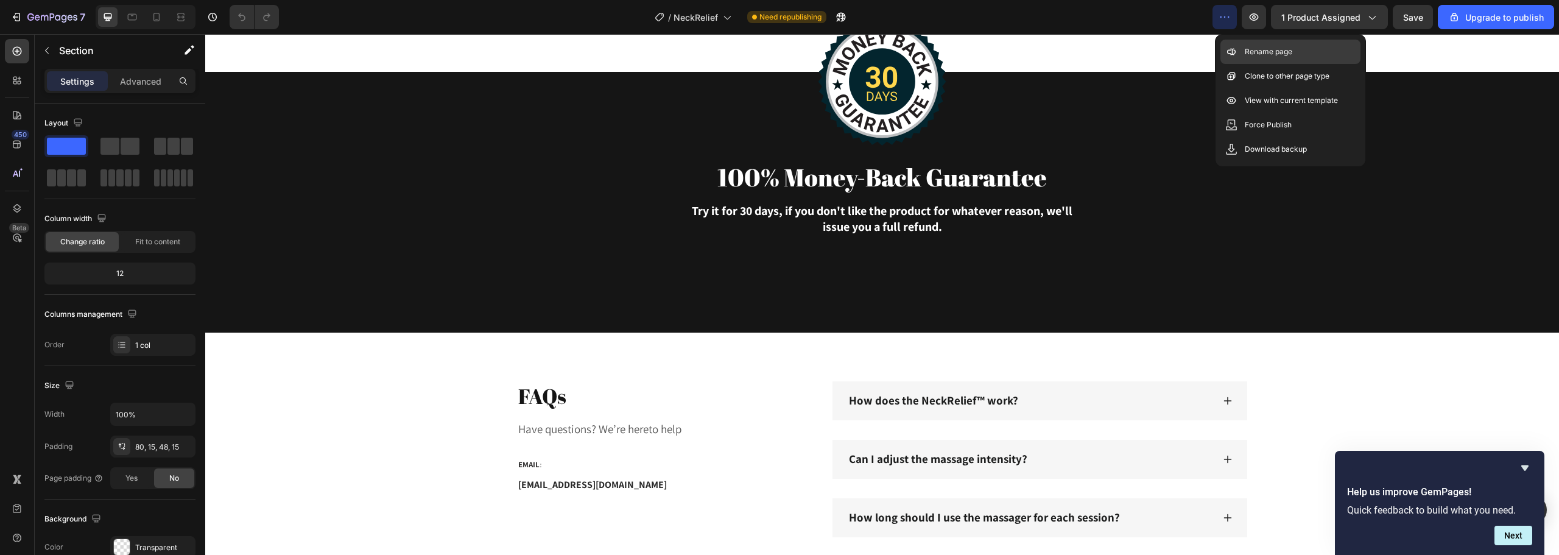
click at [1229, 46] on icon at bounding box center [1231, 52] width 12 height 12
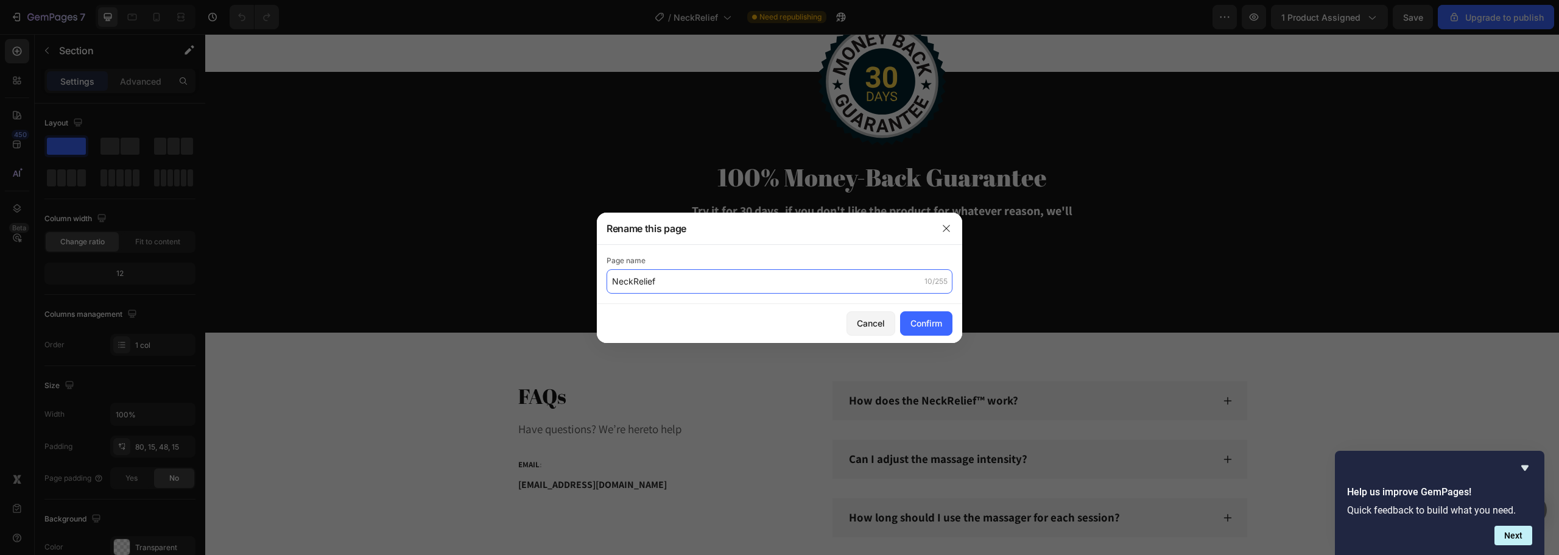
click at [683, 279] on input "NeckRelief" at bounding box center [779, 281] width 346 height 24
click at [943, 226] on icon "button" at bounding box center [946, 228] width 10 height 10
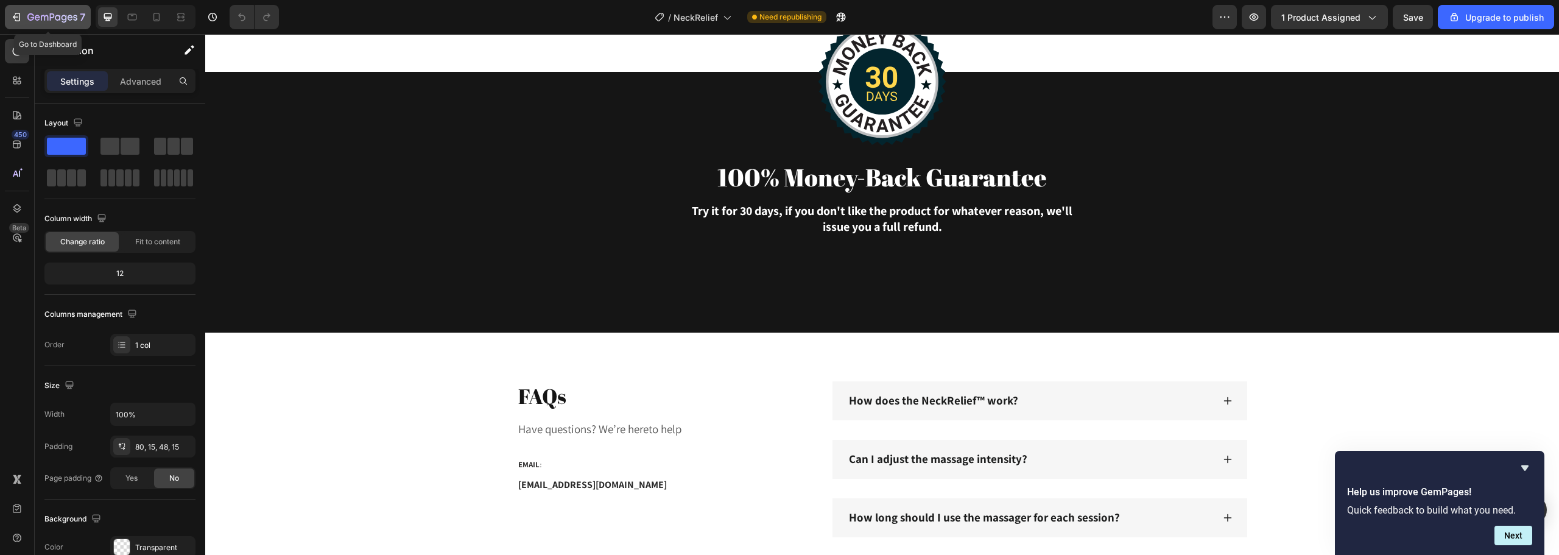
click at [13, 10] on div "7" at bounding box center [47, 17] width 75 height 15
